Goal: Information Seeking & Learning: Learn about a topic

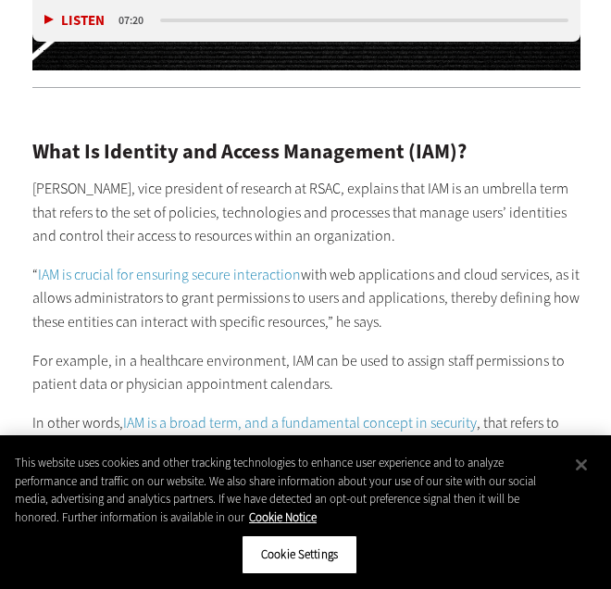
scroll to position [1611, 18]
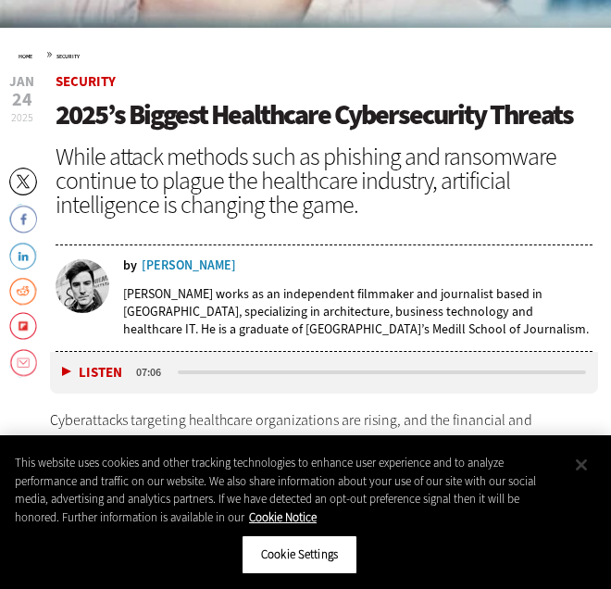
click at [589, 466] on button "Close" at bounding box center [581, 465] width 41 height 41
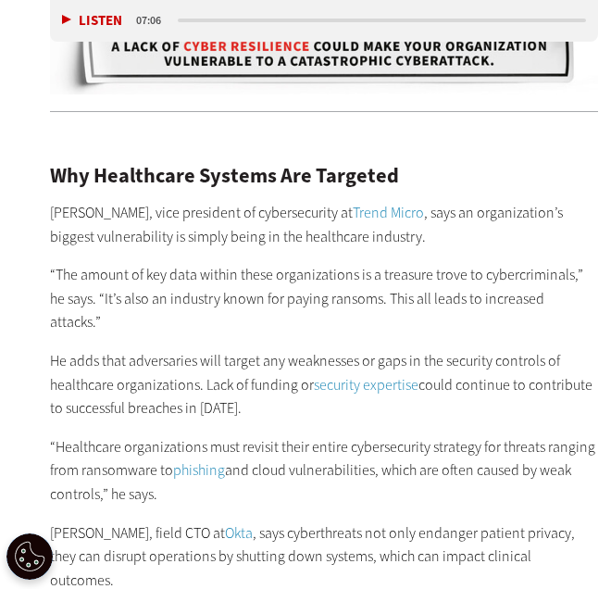
scroll to position [1401, 0]
